Goal: Task Accomplishment & Management: Manage account settings

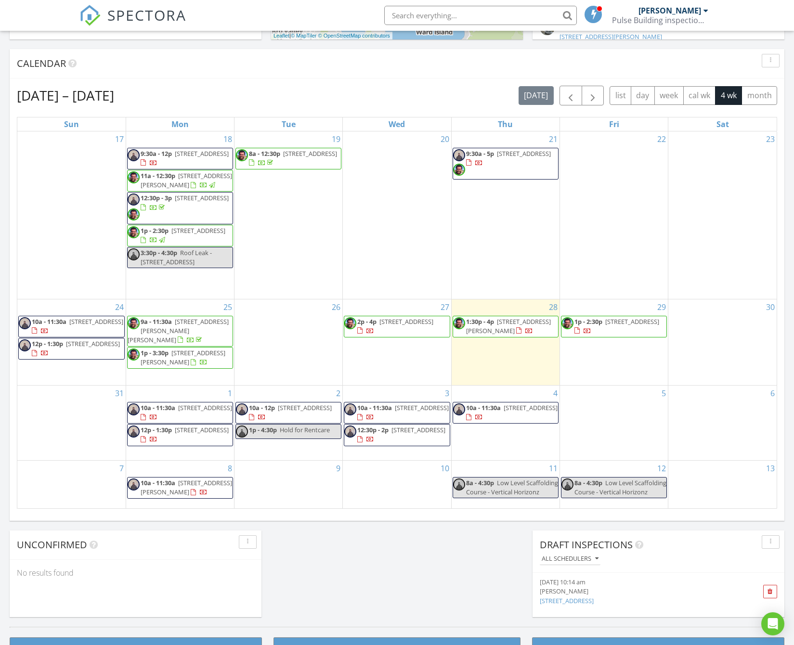
scroll to position [375, 0]
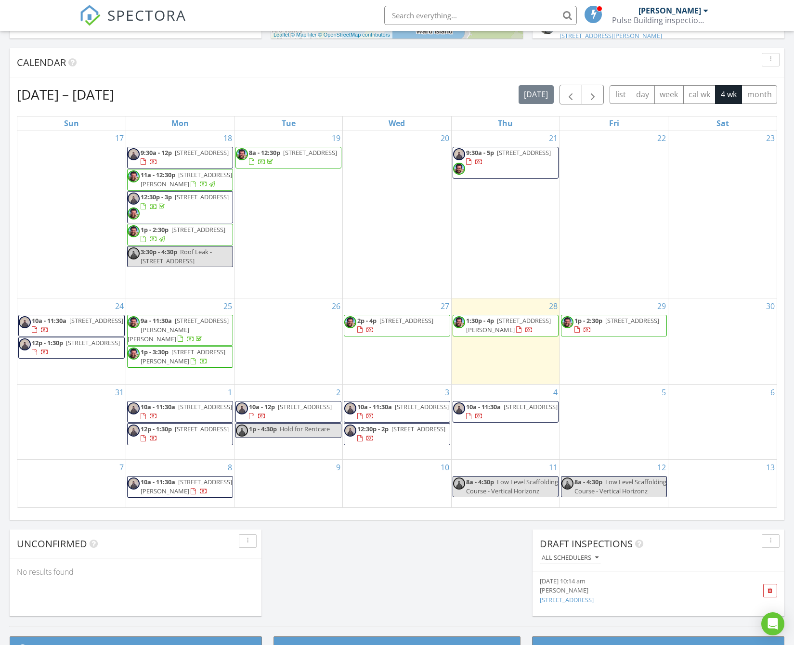
click at [249, 438] on div "2 10a - 12p 55B Cortina Ave, Wellington 6037 1p - 4:30p Hold for Rentcare" at bounding box center [288, 421] width 108 height 75
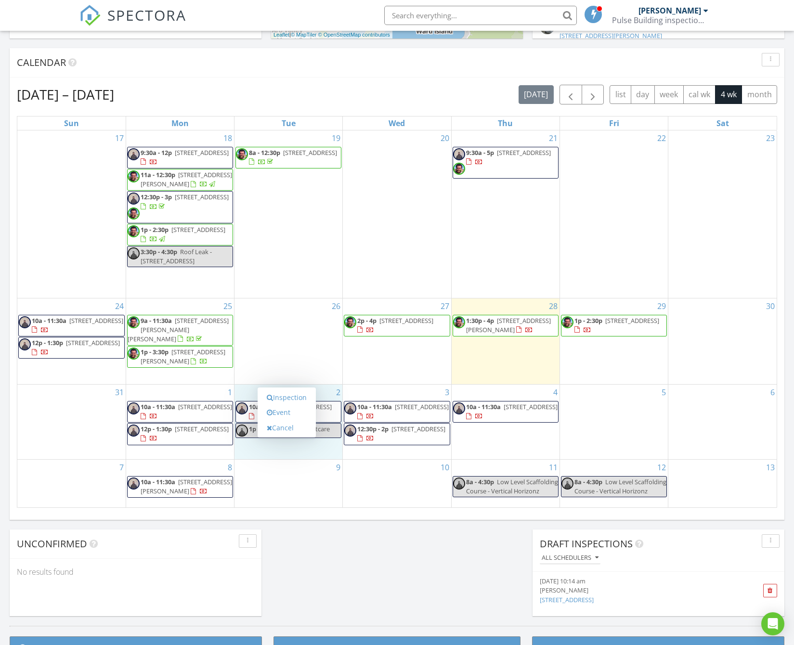
click at [294, 476] on div "9" at bounding box center [288, 484] width 108 height 48
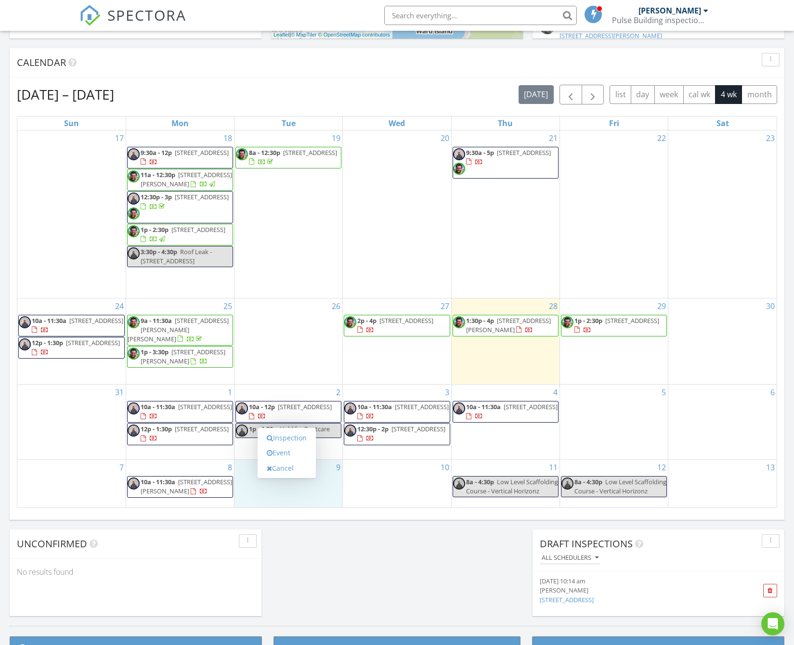
click at [240, 429] on div "2 10a - 12p 55B Cortina Ave, Wellington 6037 1p - 4:30p Hold for Rentcare" at bounding box center [288, 421] width 108 height 75
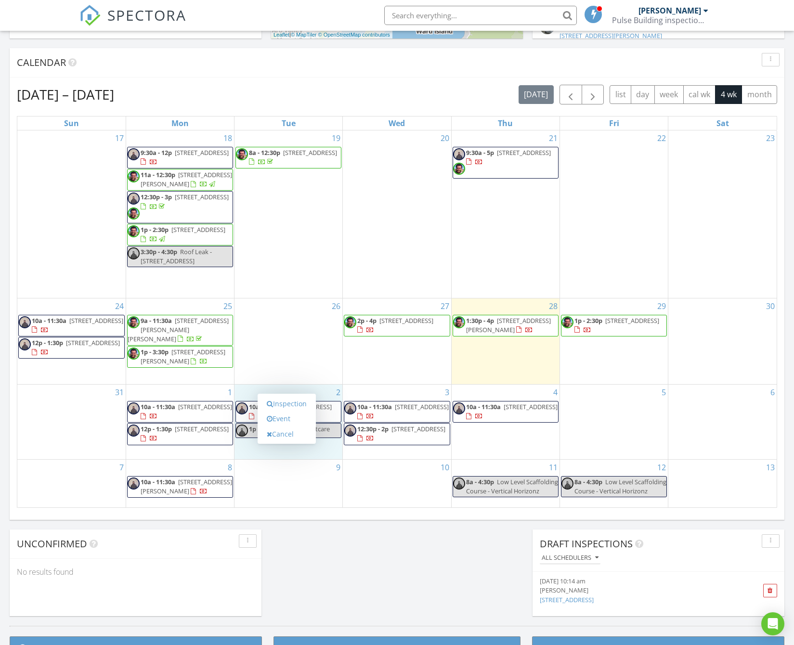
click at [270, 332] on div "26" at bounding box center [288, 341] width 108 height 86
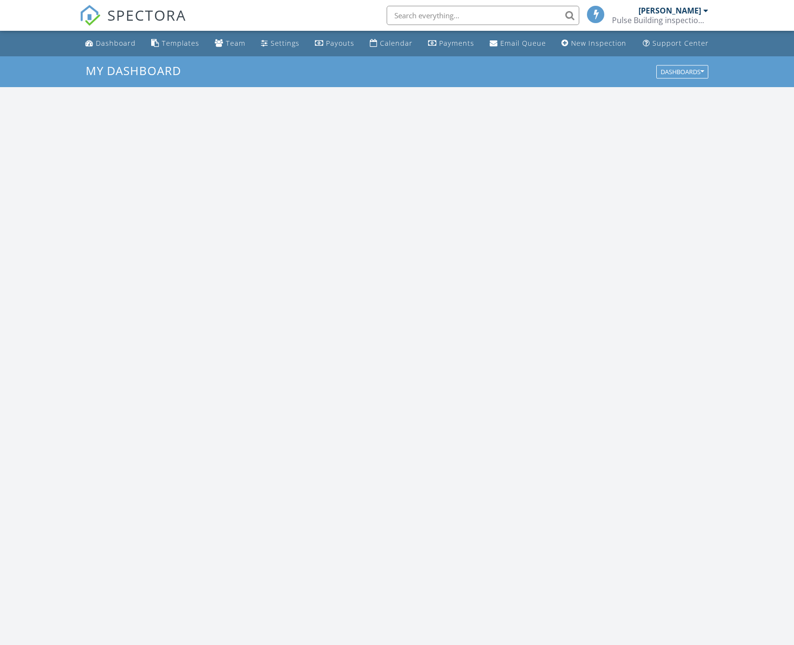
scroll to position [891, 808]
